Goal: Information Seeking & Learning: Learn about a topic

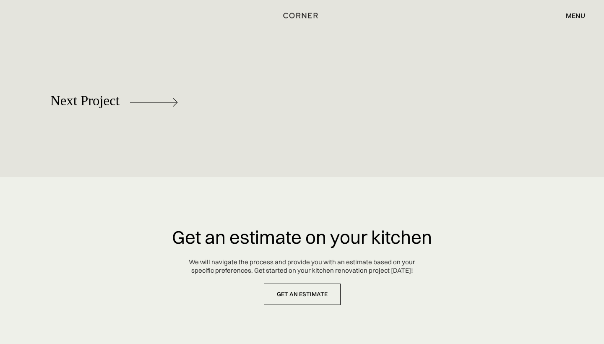
scroll to position [3836, 0]
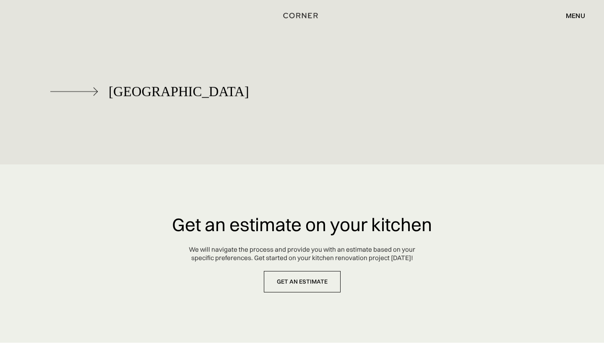
click at [115, 84] on div "Berlin" at bounding box center [179, 91] width 140 height 15
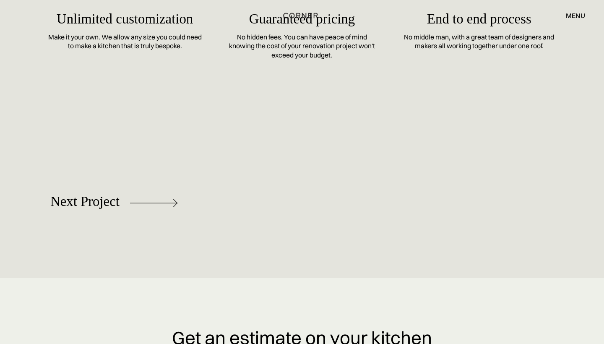
scroll to position [3807, 0]
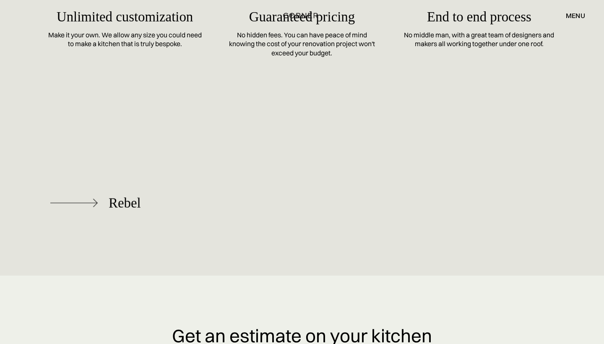
click at [161, 194] on div "Rebel" at bounding box center [114, 203] width 128 height 48
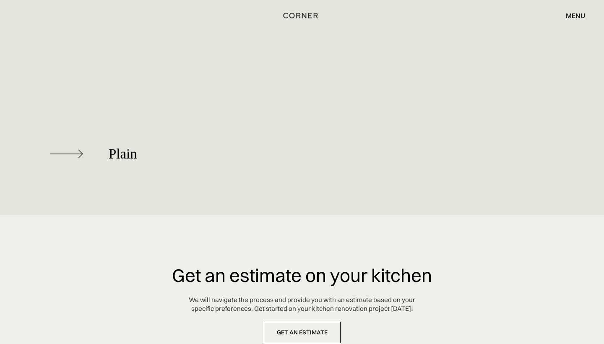
scroll to position [4691, 0]
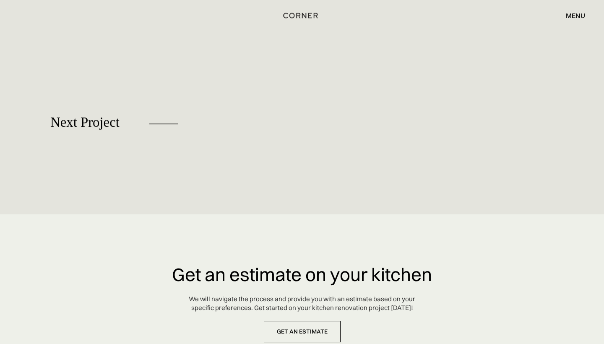
click at [112, 162] on div "Plain" at bounding box center [114, 174] width 128 height 48
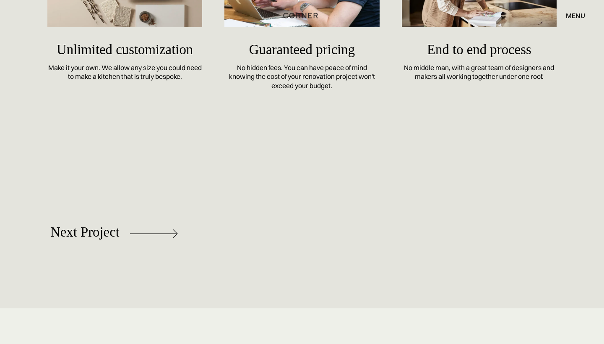
scroll to position [3805, 0]
click at [115, 239] on div "Loft" at bounding box center [120, 234] width 23 height 15
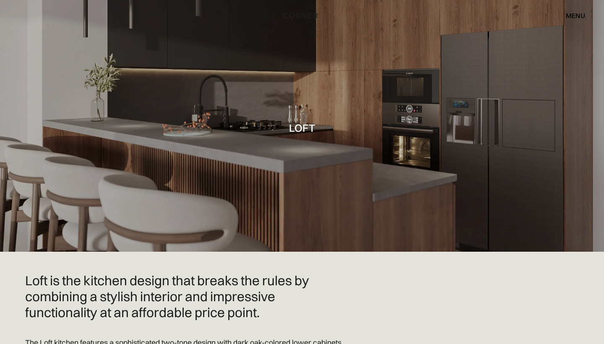
click at [568, 18] on div "menu" at bounding box center [575, 15] width 19 height 7
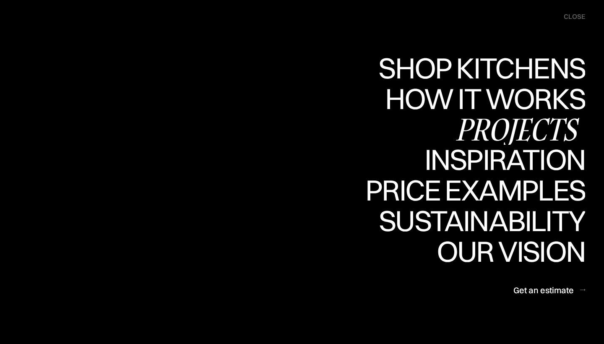
click at [524, 125] on div "Projects" at bounding box center [517, 129] width 136 height 29
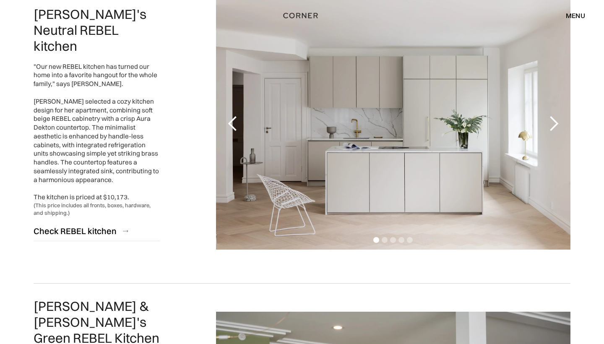
scroll to position [1329, 0]
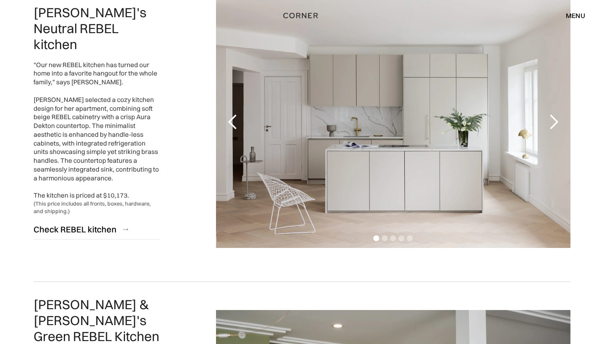
click at [553, 126] on div "next slide" at bounding box center [553, 122] width 17 height 17
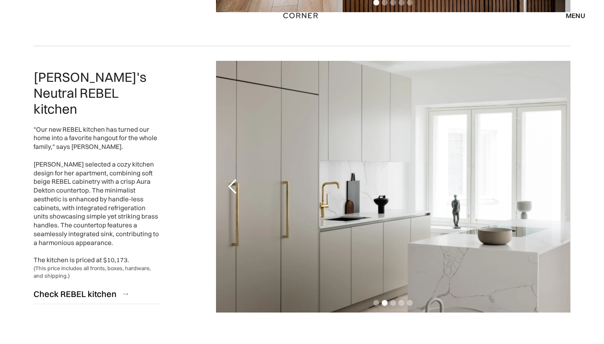
scroll to position [1273, 0]
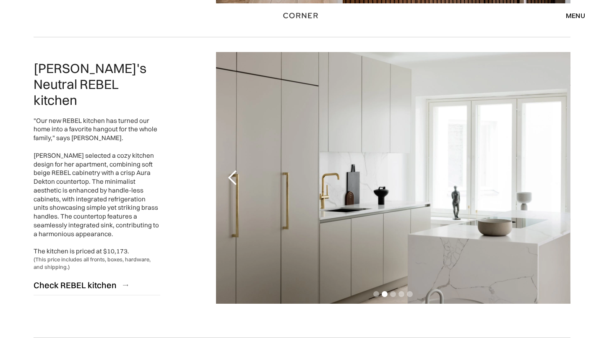
click at [427, 235] on div "2 of 5" at bounding box center [393, 178] width 355 height 252
click at [104, 279] on div "Check REBEL kitchen" at bounding box center [75, 284] width 83 height 11
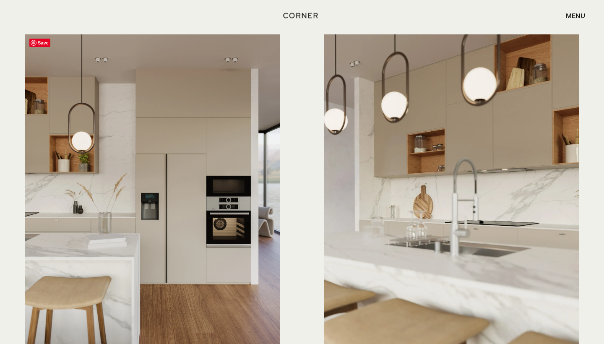
scroll to position [2303, 0]
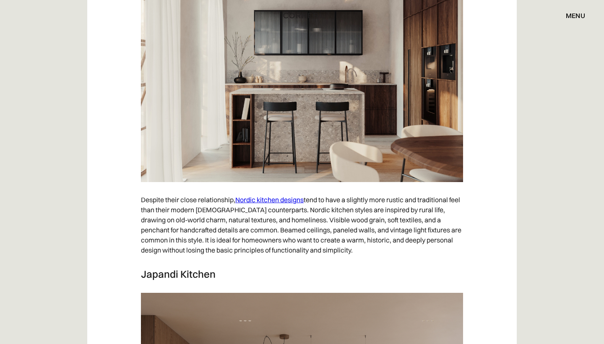
scroll to position [4410, 0]
click at [270, 197] on link "Nordic kitchen designs" at bounding box center [269, 199] width 68 height 8
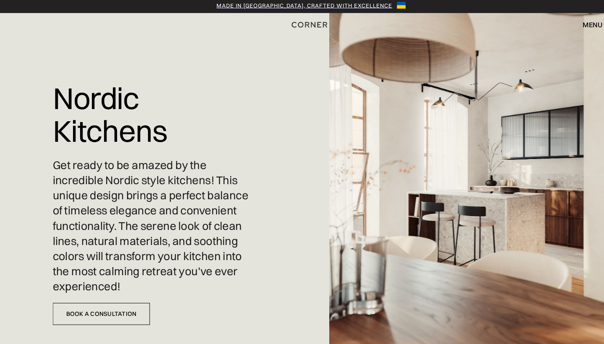
click at [128, 45] on div "Nordic Kitchens Get ready to be amazed by the incredible Nordic style kitchens!…" at bounding box center [148, 192] width 195 height 385
